Goal: Transaction & Acquisition: Purchase product/service

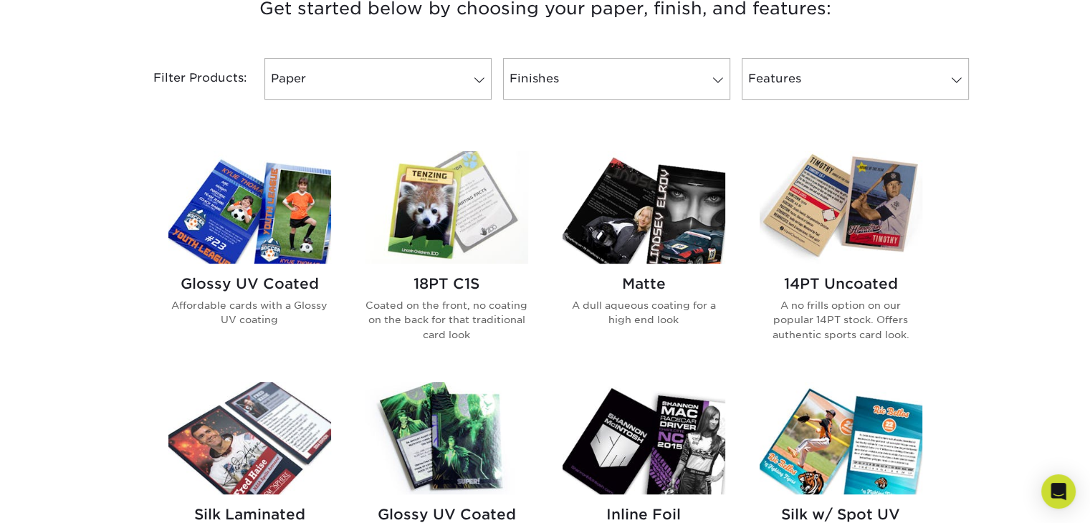
scroll to position [430, 0]
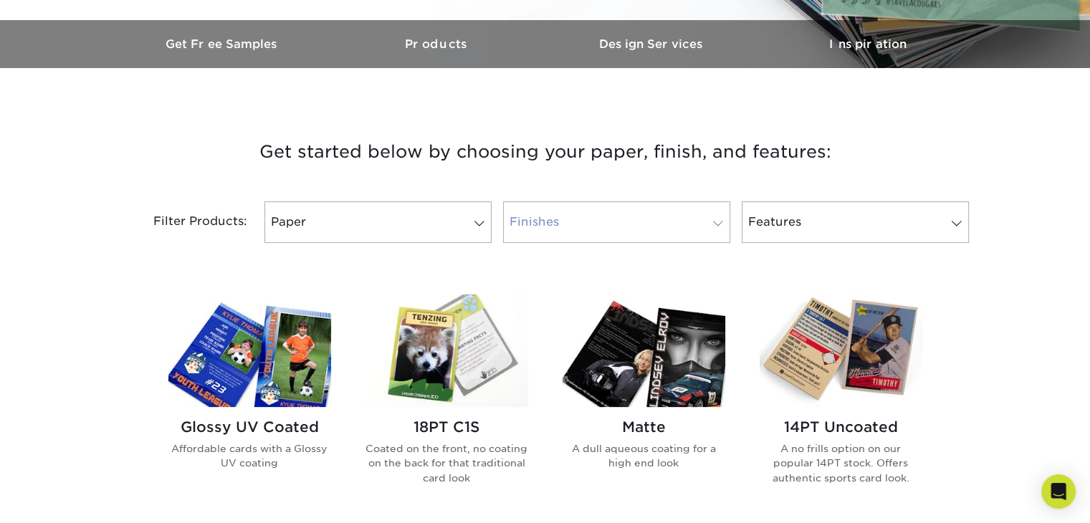
click at [560, 230] on link "Finishes" at bounding box center [616, 222] width 227 height 42
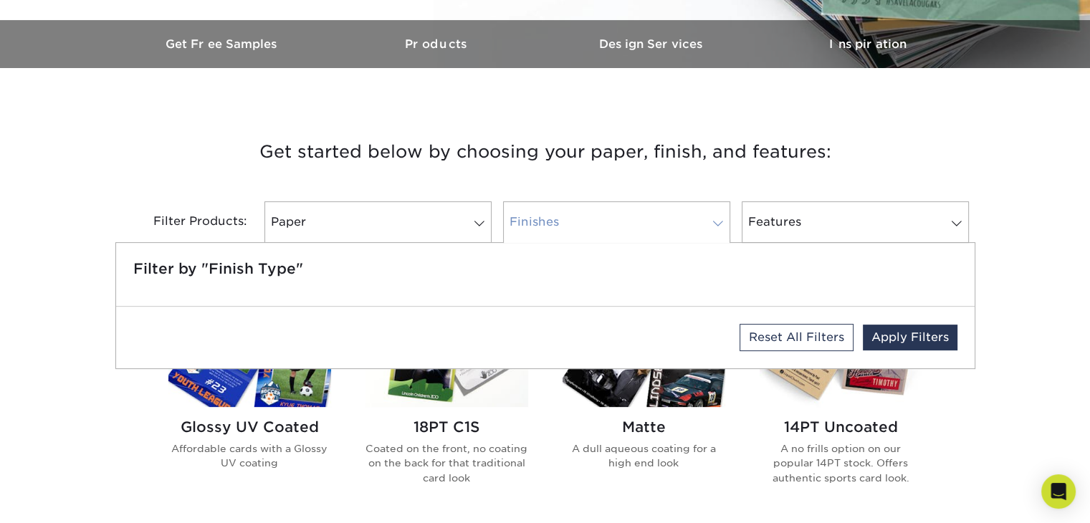
click at [560, 230] on link "Finishes" at bounding box center [616, 222] width 227 height 42
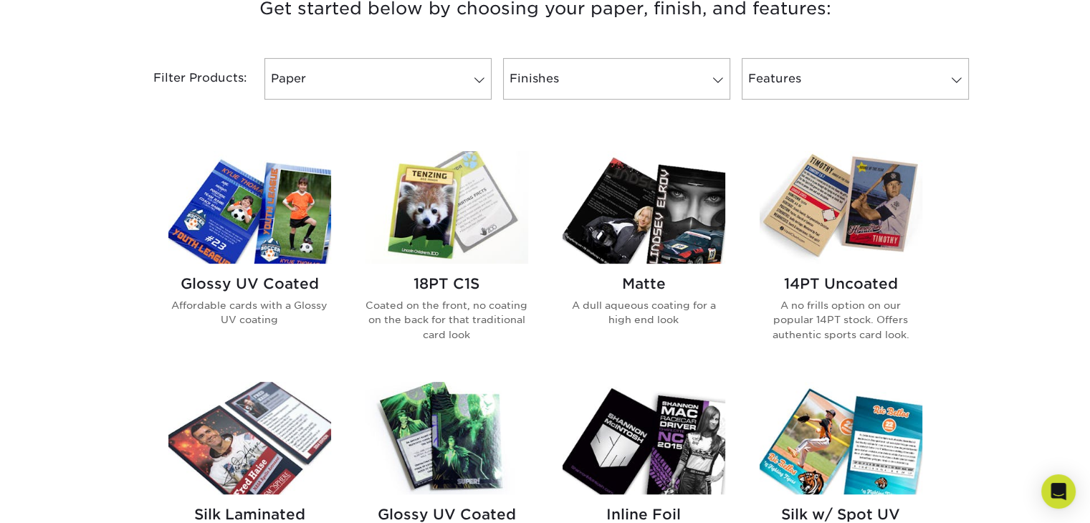
scroll to position [645, 0]
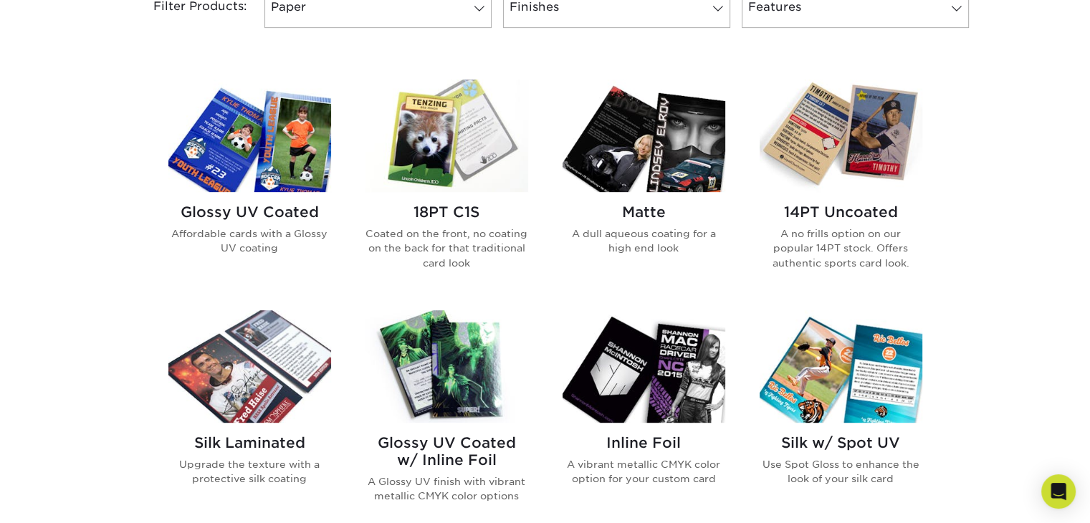
click at [421, 375] on img at bounding box center [446, 366] width 163 height 112
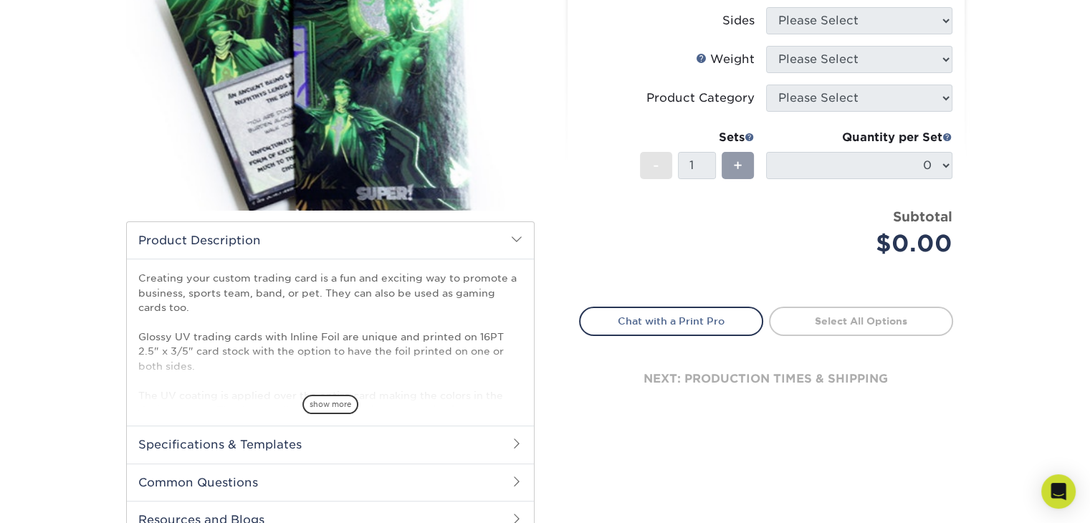
scroll to position [287, 0]
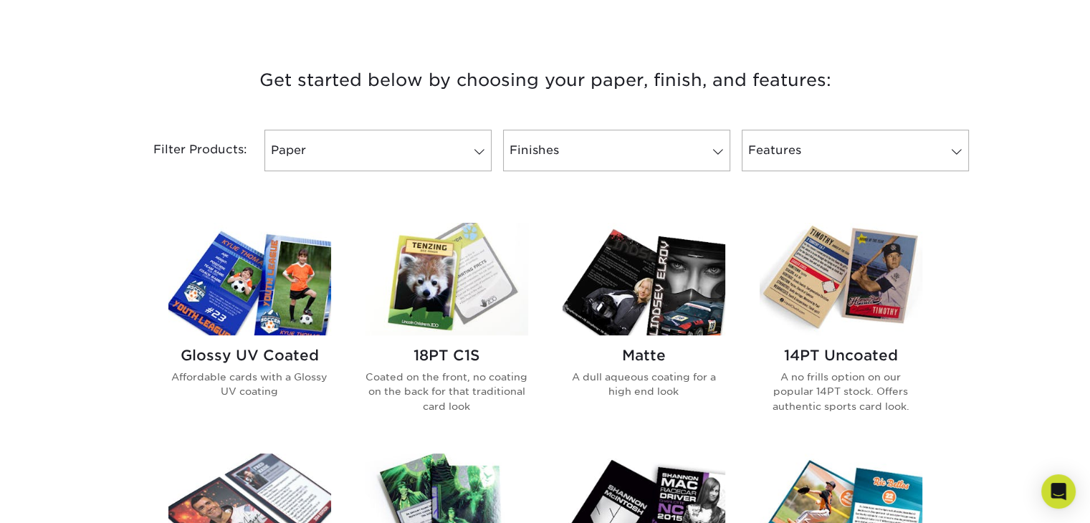
scroll to position [573, 0]
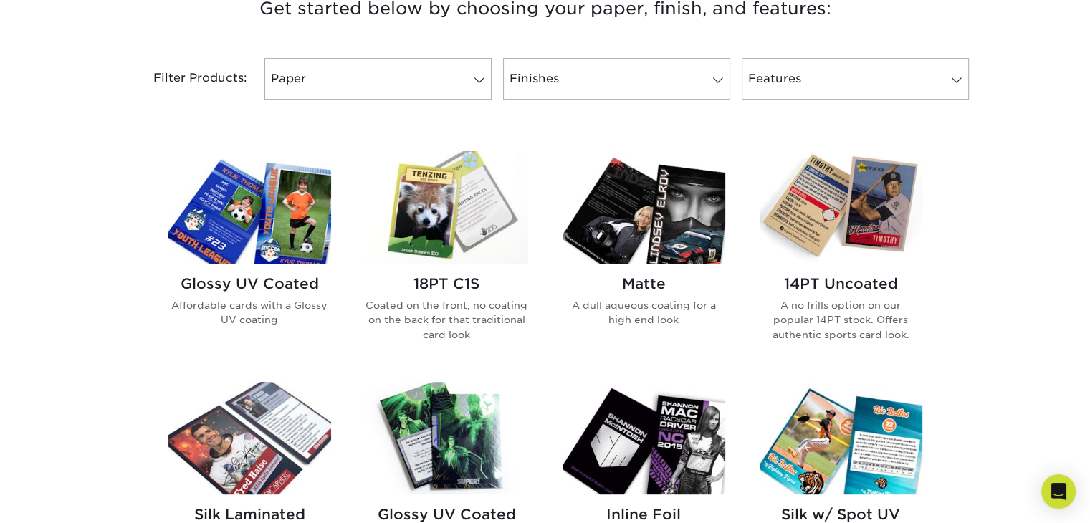
click at [880, 213] on img at bounding box center [840, 207] width 163 height 112
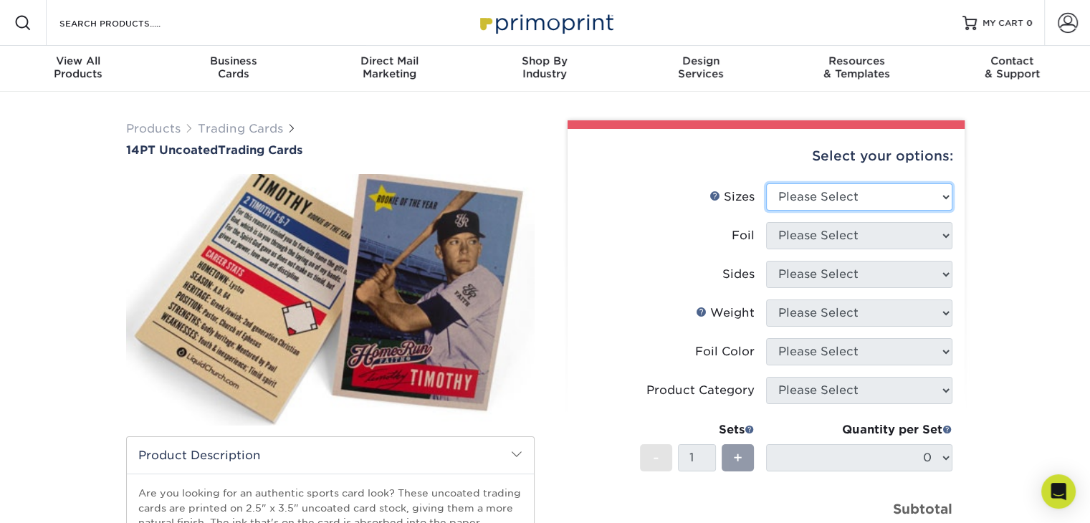
click at [873, 193] on select "Please Select 2.5" x 3.5"" at bounding box center [859, 196] width 186 height 27
select select "2.50x3.50"
click at [766, 183] on select "Please Select 2.5" x 3.5"" at bounding box center [859, 196] width 186 height 27
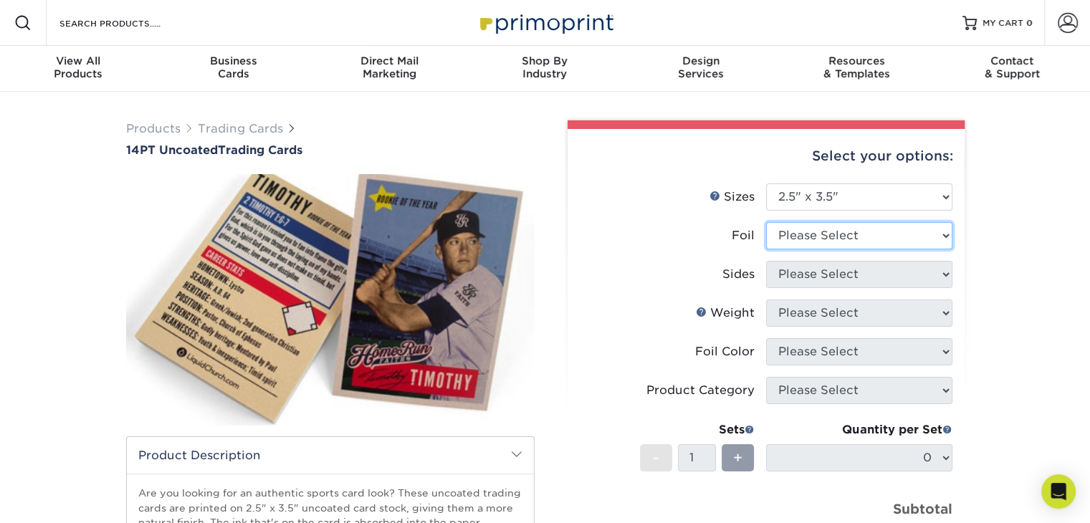
click at [841, 231] on select "Please Select Yes No" at bounding box center [859, 235] width 186 height 27
select select "1"
click at [766, 222] on select "Please Select Yes No" at bounding box center [859, 235] width 186 height 27
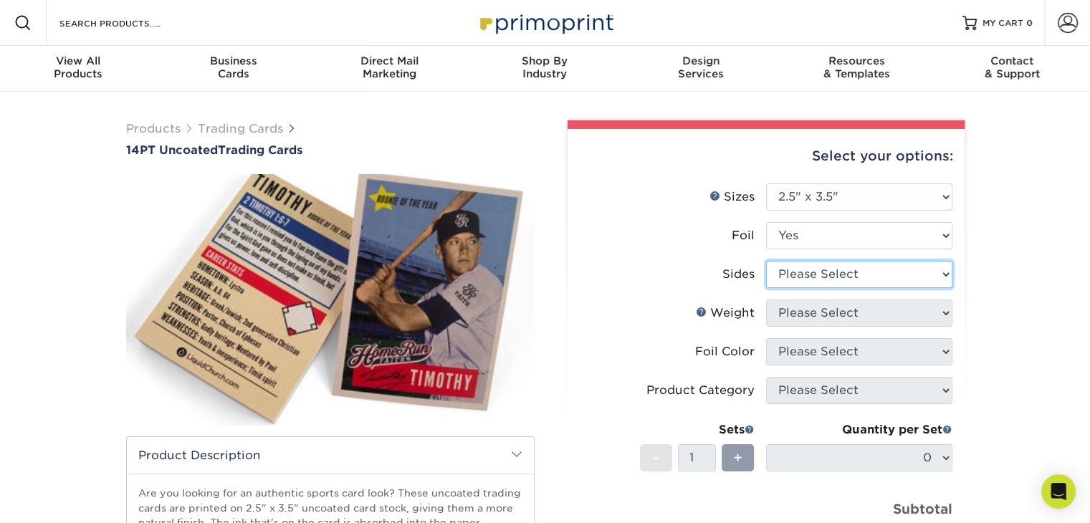
click at [811, 276] on select "Please Select Print Both Sides - Foil Both Sides Print Both Sides - Foil Front …" at bounding box center [859, 274] width 186 height 27
click at [803, 273] on select "Please Select Print Both Sides - Foil Both Sides Print Both Sides - Foil Front …" at bounding box center [859, 274] width 186 height 27
select select "a75ac2f1-9911-48d6-841d-245b5ac08f27"
click at [766, 261] on select "Please Select Print Both Sides - Foil Both Sides Print Both Sides - Foil Front …" at bounding box center [859, 274] width 186 height 27
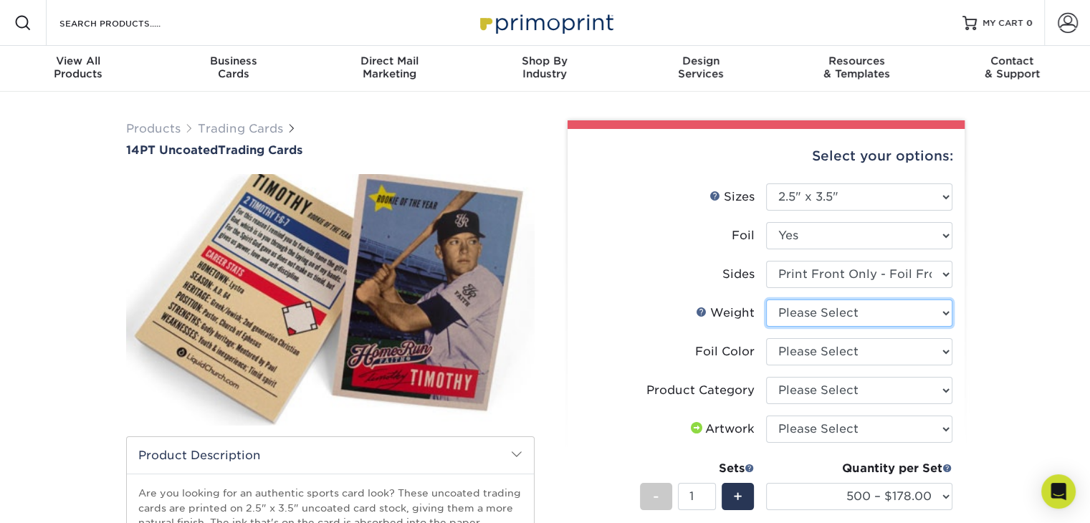
click at [793, 317] on select "Please Select 14PT Uncoated" at bounding box center [859, 312] width 186 height 27
select select "14PT Uncoated"
click at [766, 299] on select "Please Select 14PT Uncoated" at bounding box center [859, 312] width 186 height 27
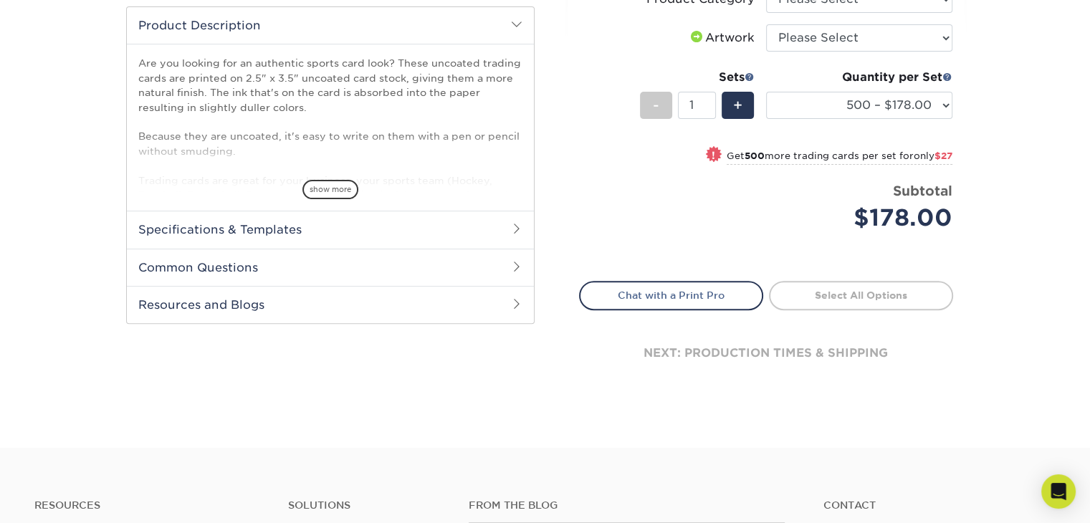
scroll to position [358, 0]
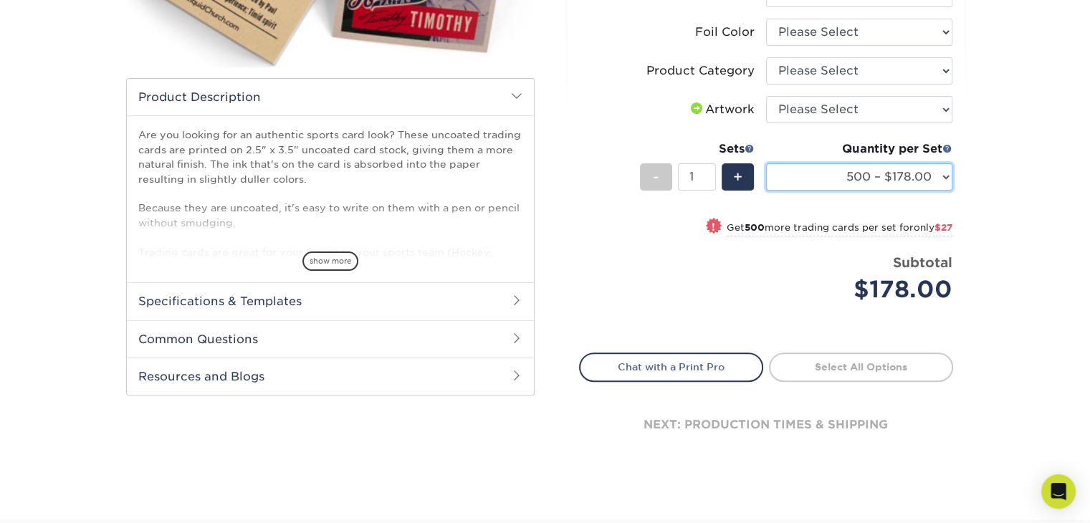
click at [896, 186] on select "500 – $178.00 1000 – $205.00 2500 – $478.00 5000 – $908.00" at bounding box center [859, 176] width 186 height 27
